Goal: Find specific page/section: Find specific page/section

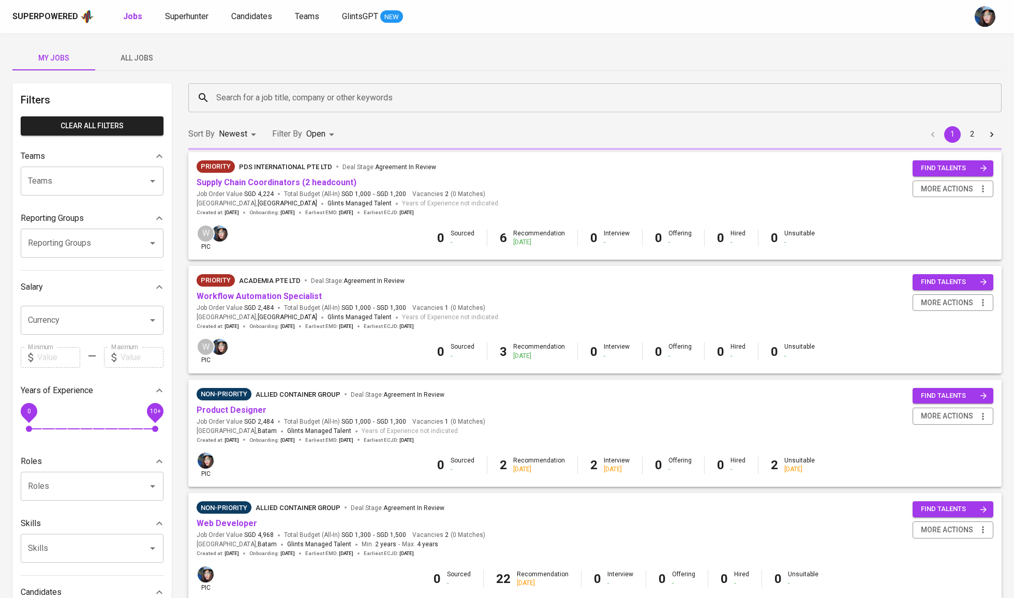
click at [198, 94] on icon at bounding box center [203, 98] width 12 height 12
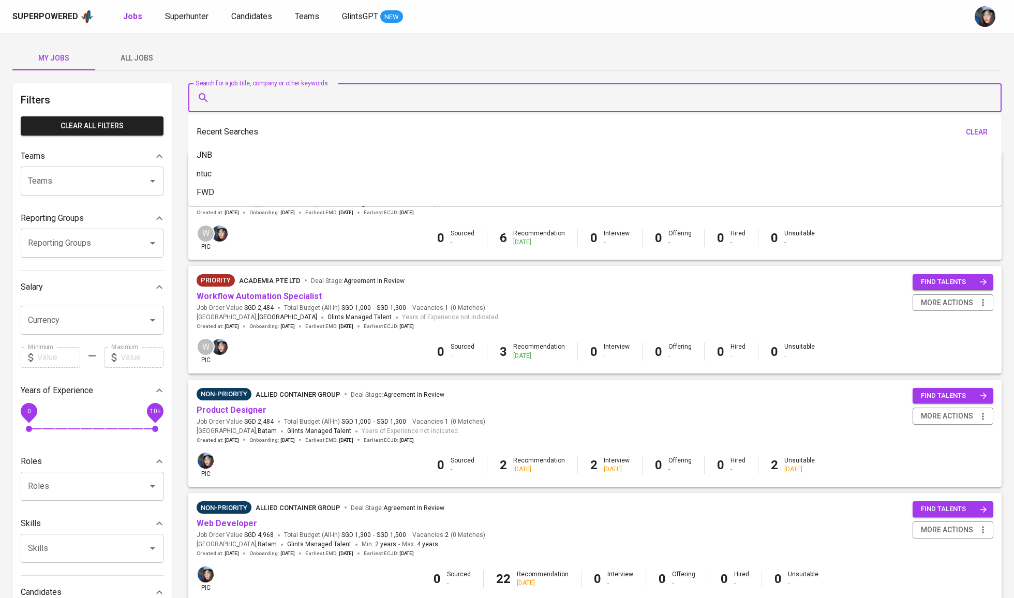
click at [233, 96] on input "Search for a job title, company or other keywords" at bounding box center [598, 98] width 768 height 20
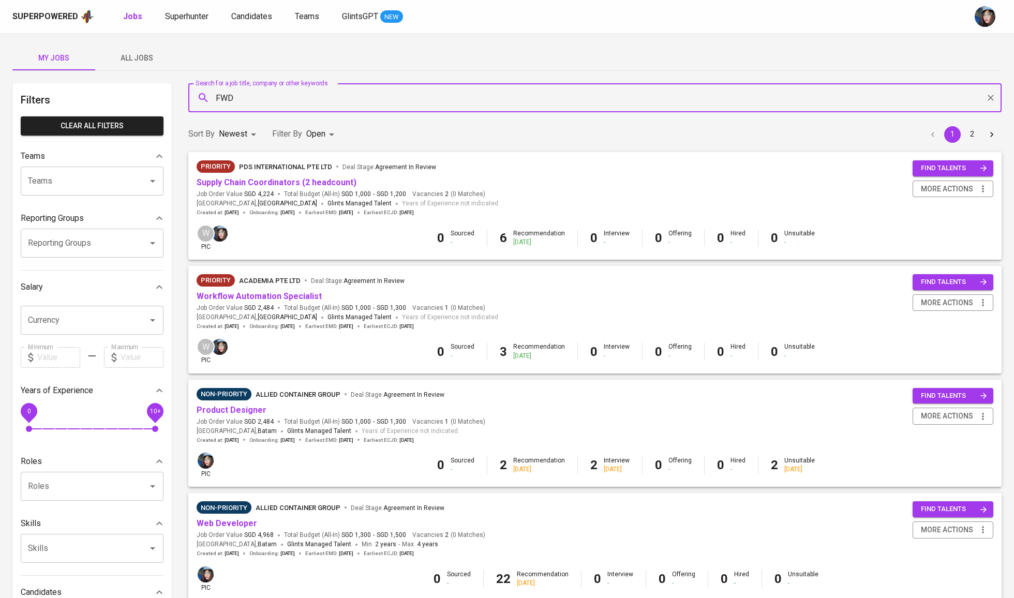
type input "FWD"
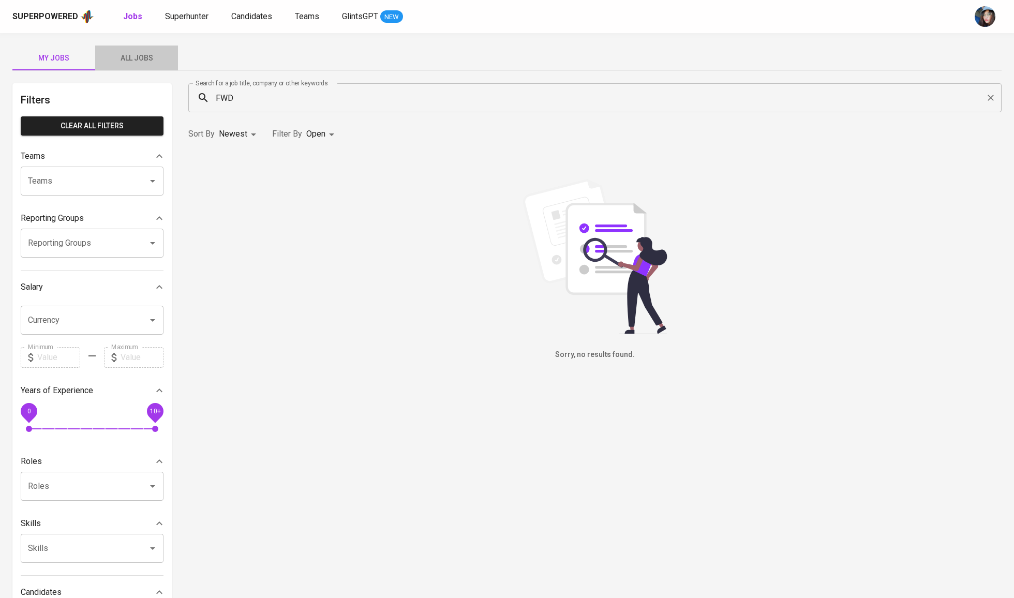
click at [135, 51] on button "All Jobs" at bounding box center [136, 58] width 83 height 25
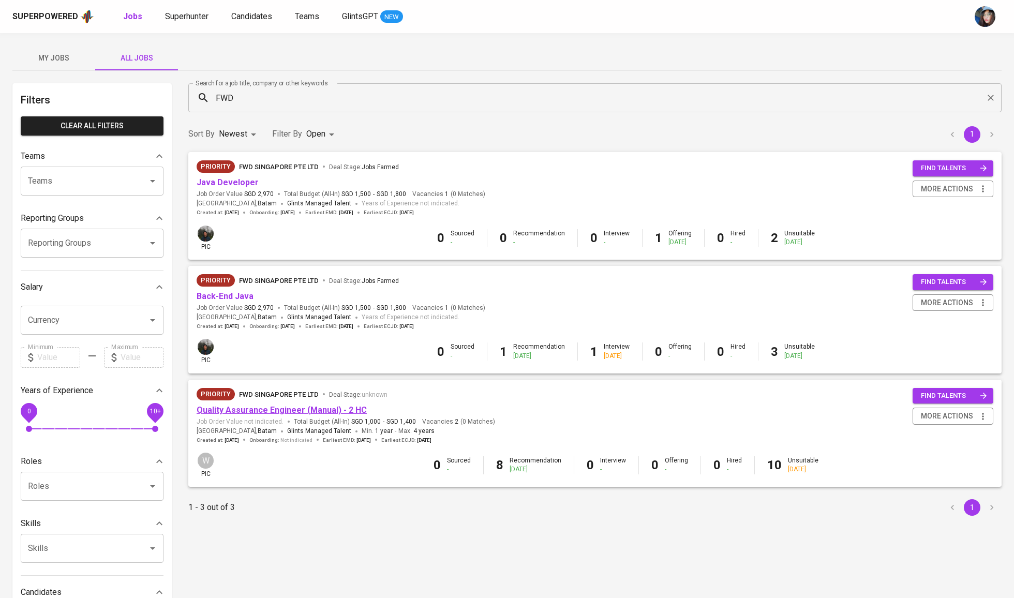
click at [246, 410] on link "Quality Assurance Engineer (Manual) - 2 HC" at bounding box center [282, 410] width 170 height 10
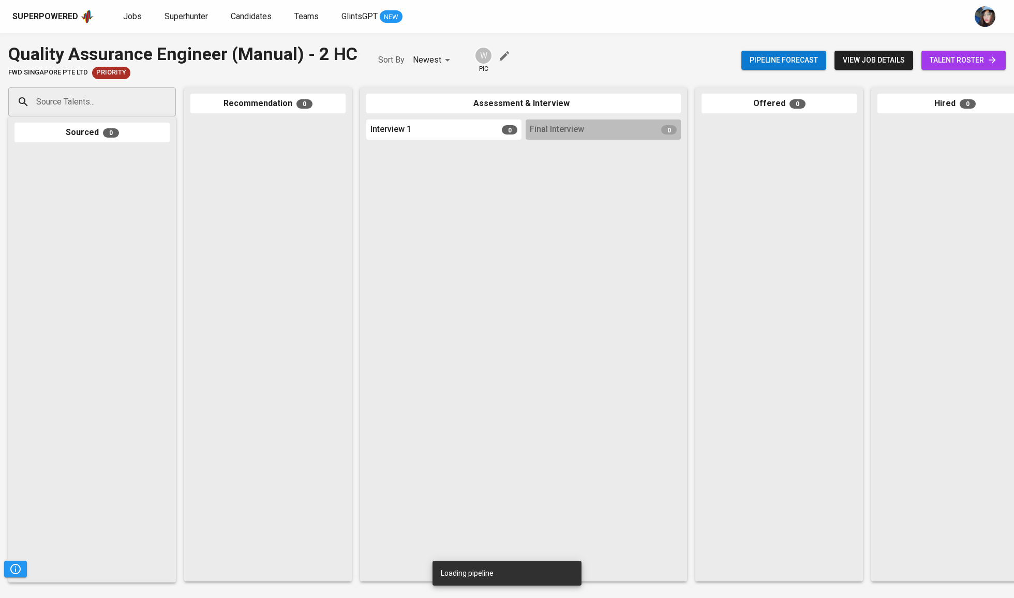
click at [965, 48] on div "Pipeline forecast view job details talent roster" at bounding box center [873, 60] width 264 height 38
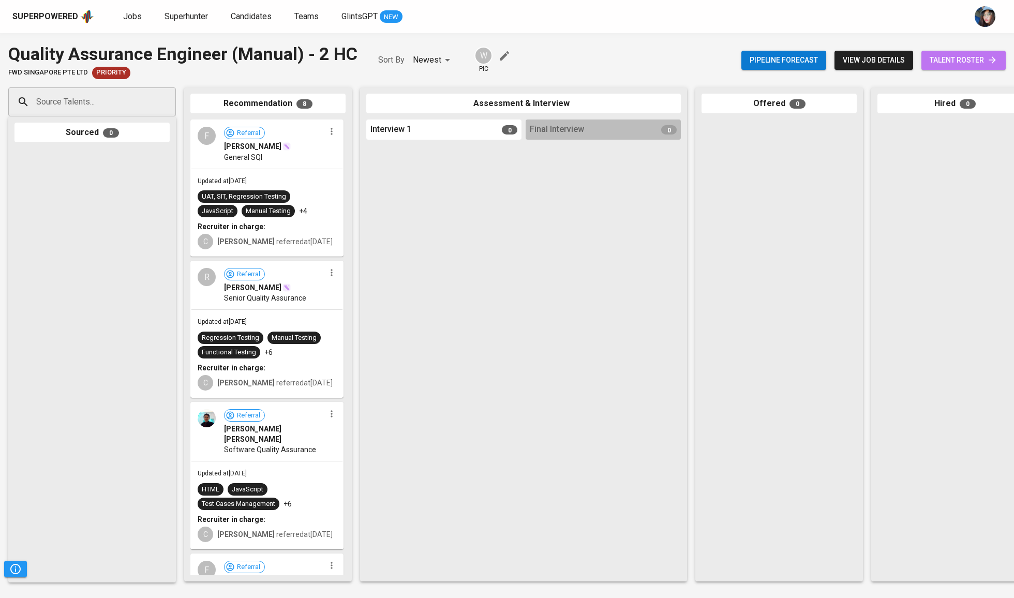
click at [966, 61] on span "talent roster" at bounding box center [964, 60] width 68 height 13
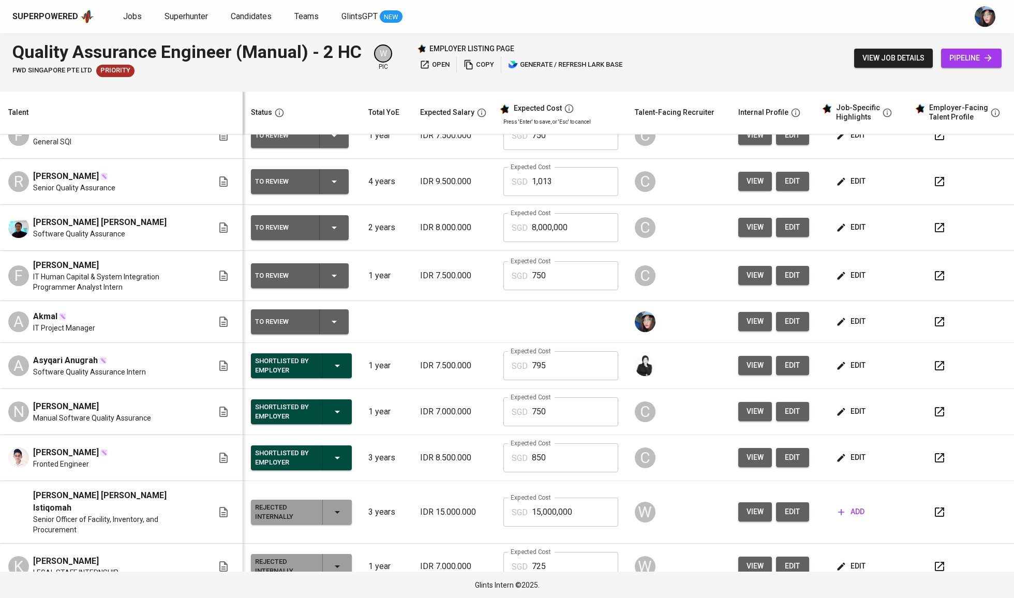
scroll to position [167, 0]
